Goal: Transaction & Acquisition: Purchase product/service

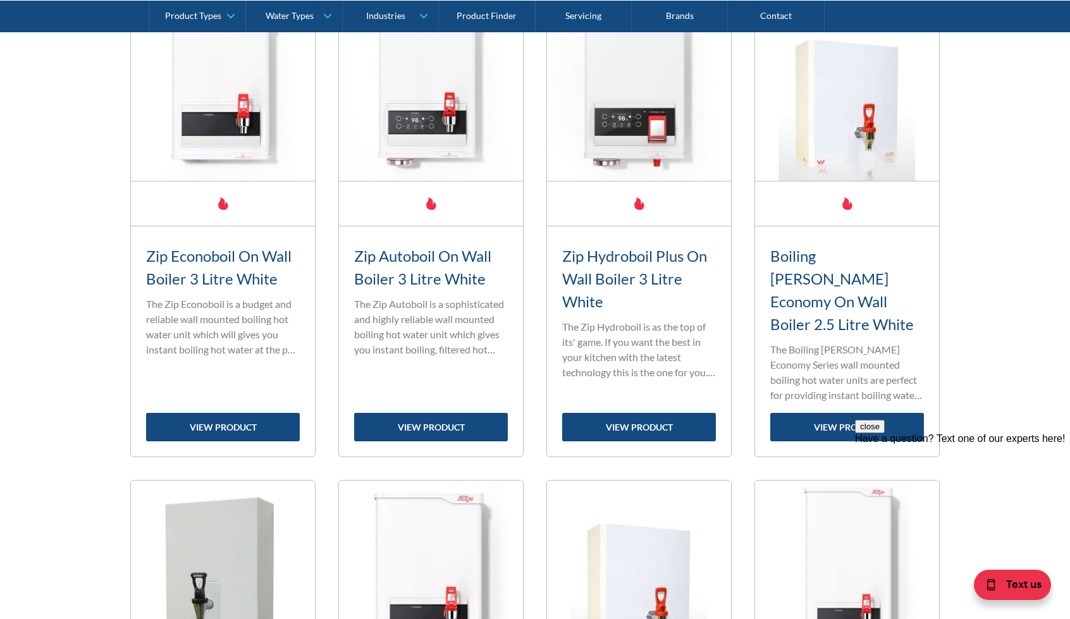
scroll to position [586, 0]
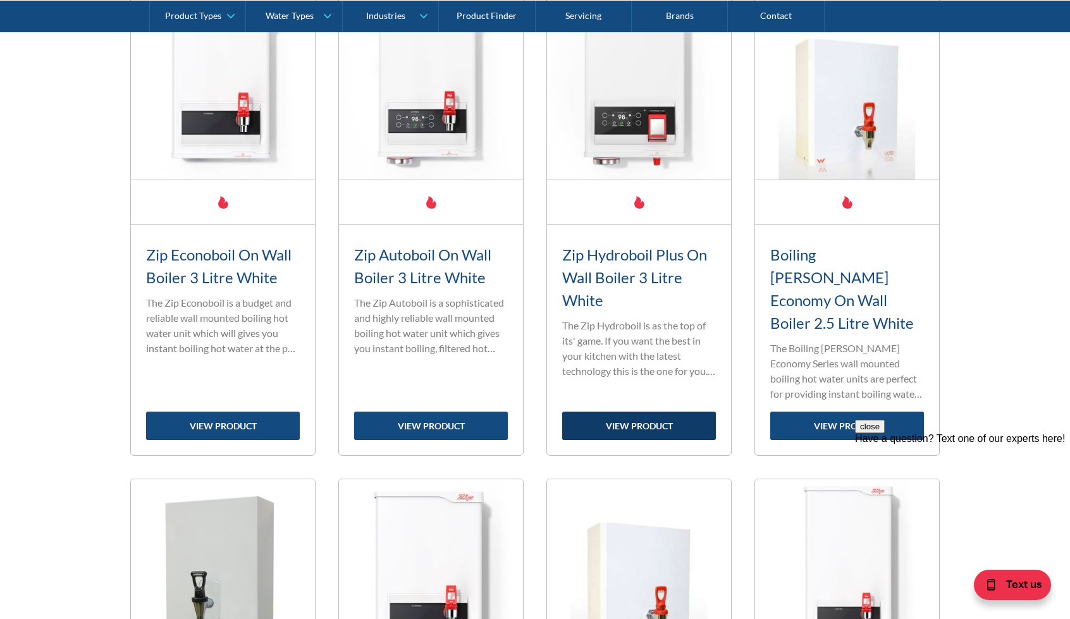
click at [635, 412] on link "view product" at bounding box center [639, 426] width 154 height 28
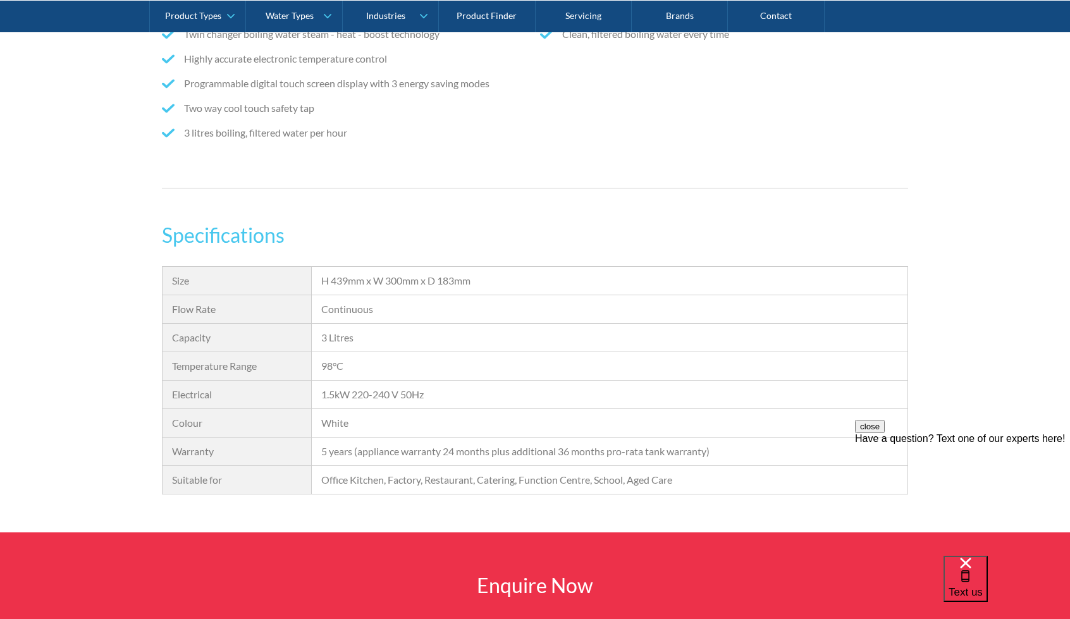
scroll to position [948, 0]
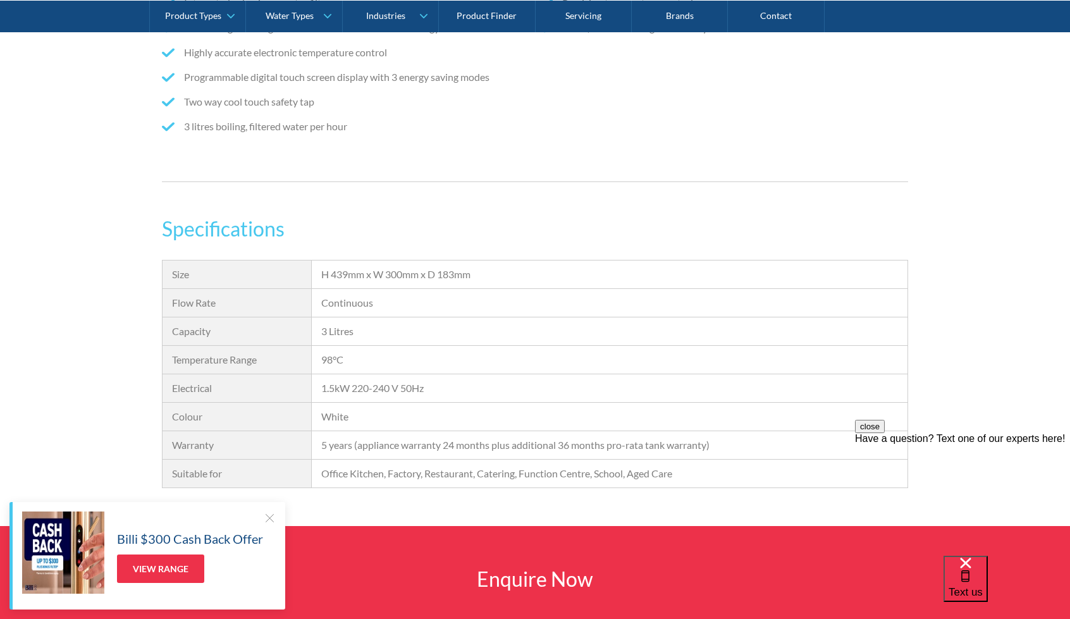
click at [274, 516] on div at bounding box center [269, 517] width 13 height 13
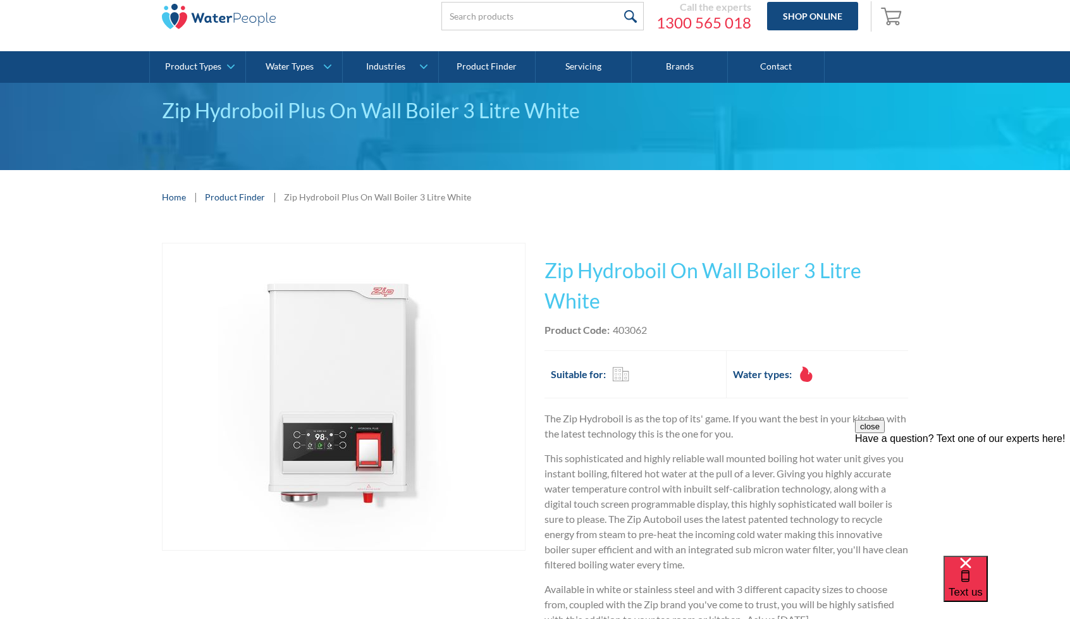
scroll to position [105, 0]
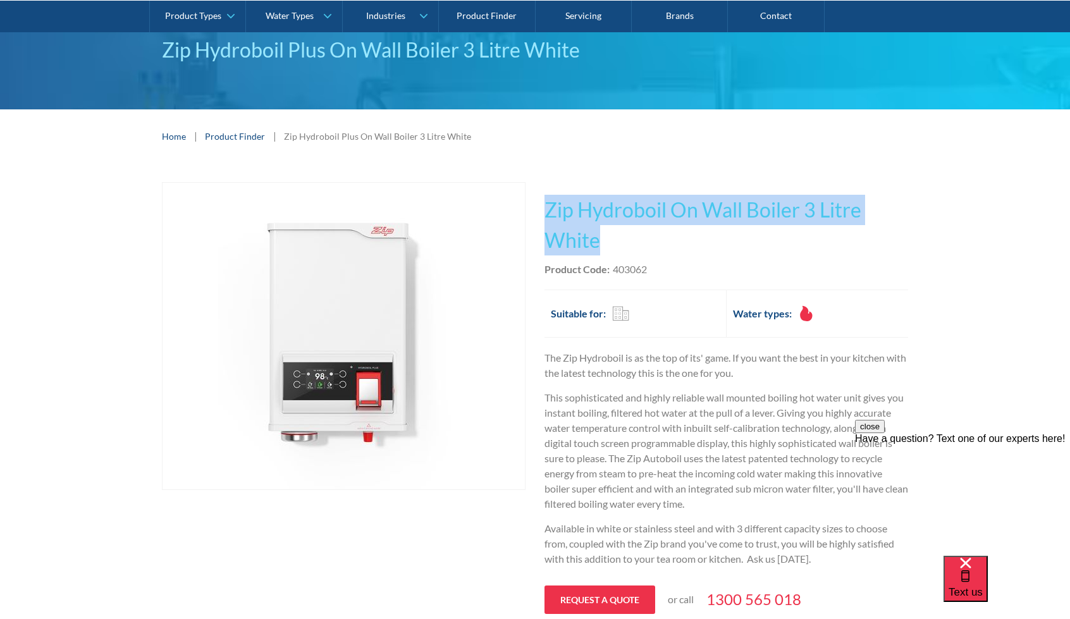
drag, startPoint x: 549, startPoint y: 207, endPoint x: 614, endPoint y: 243, distance: 75.3
click at [614, 243] on h1 "Zip Hydroboil On Wall Boiler 3 Litre White" at bounding box center [725, 225] width 363 height 61
copy h1 "Zip Hydroboil On Wall Boiler 3 Litre White"
drag, startPoint x: 675, startPoint y: 240, endPoint x: 636, endPoint y: 241, distance: 39.2
click at [675, 240] on h1 "Zip Hydroboil On Wall Boiler 3 Litre White" at bounding box center [725, 225] width 363 height 61
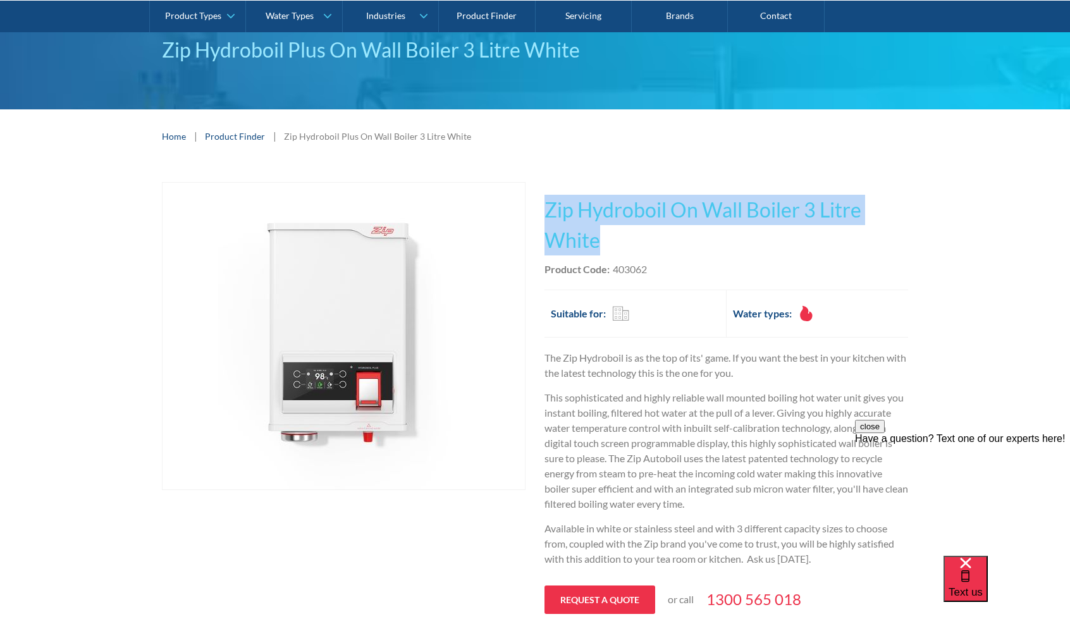
drag, startPoint x: 602, startPoint y: 242, endPoint x: 535, endPoint y: 202, distance: 77.7
click at [535, 202] on div "Play video Fits Most Brands Best Seller No items found. This tap design is incl…" at bounding box center [535, 426] width 746 height 488
copy h1 "Zip Hydroboil On Wall Boiler 3 Litre White"
